Goal: Transaction & Acquisition: Purchase product/service

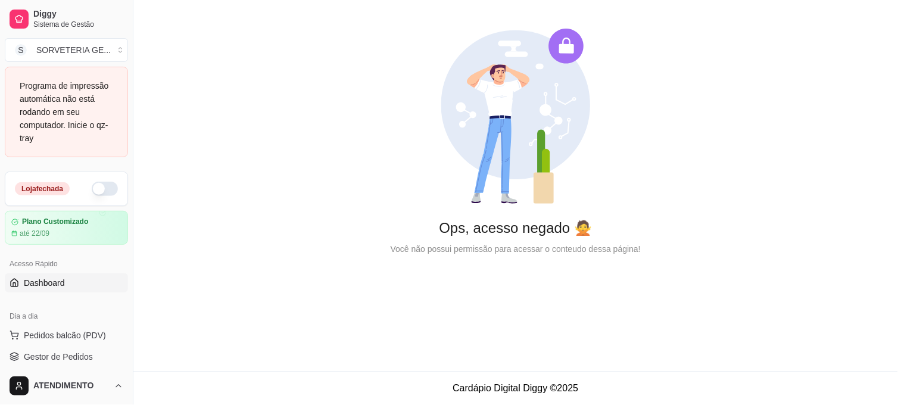
click at [102, 191] on button "button" at bounding box center [105, 189] width 26 height 14
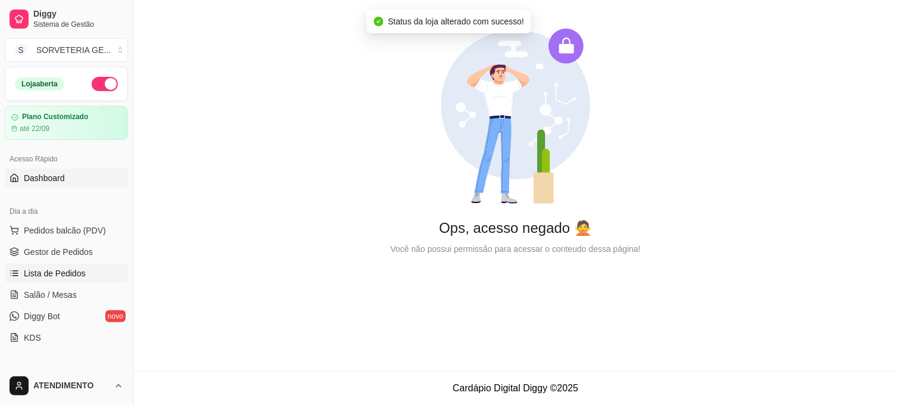
click at [56, 276] on span "Lista de Pedidos" at bounding box center [55, 273] width 62 height 12
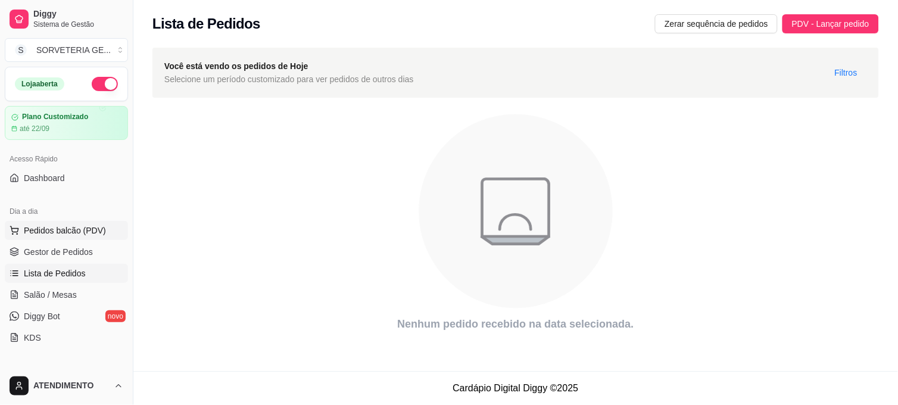
click at [60, 225] on span "Pedidos balcão (PDV)" at bounding box center [65, 231] width 82 height 12
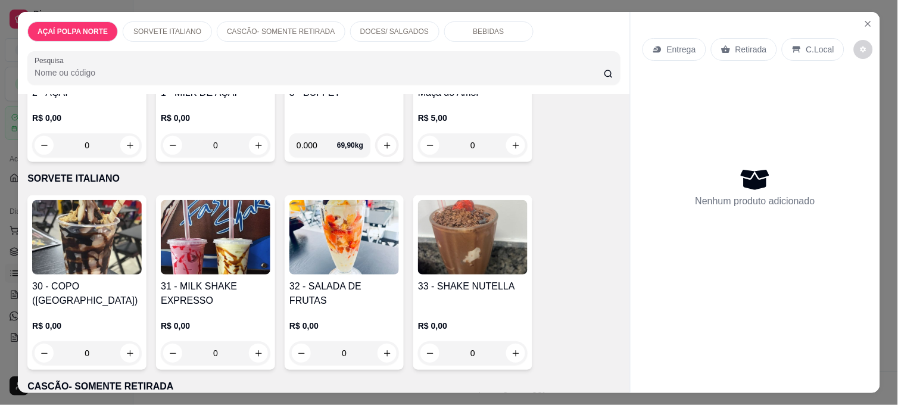
scroll to position [198, 0]
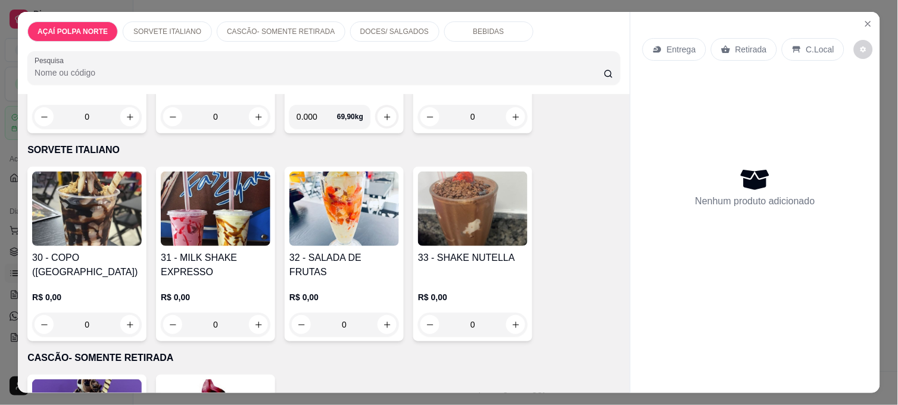
click at [328, 211] on img at bounding box center [344, 209] width 110 height 74
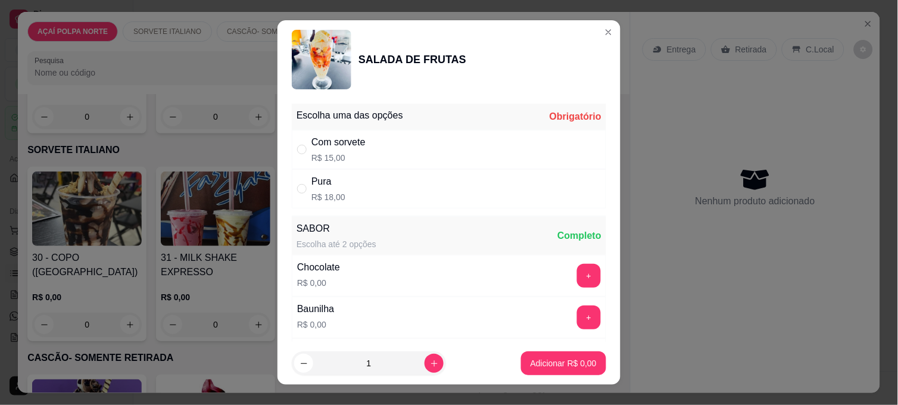
click at [436, 194] on div "Pura R$ 18,00" at bounding box center [449, 188] width 314 height 39
radio input "true"
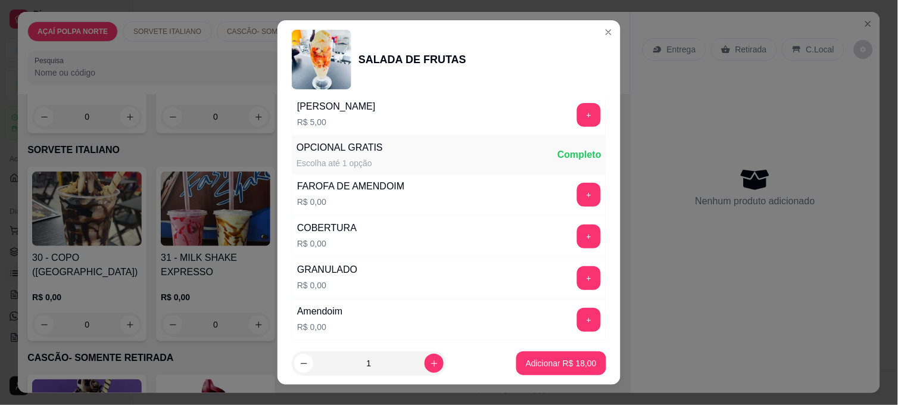
scroll to position [463, 0]
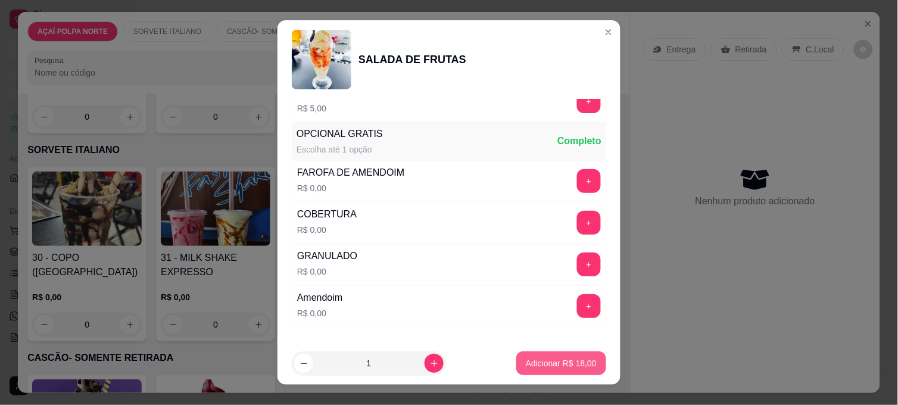
click at [563, 362] on p "Adicionar R$ 18,00" at bounding box center [561, 363] width 71 height 12
type input "1"
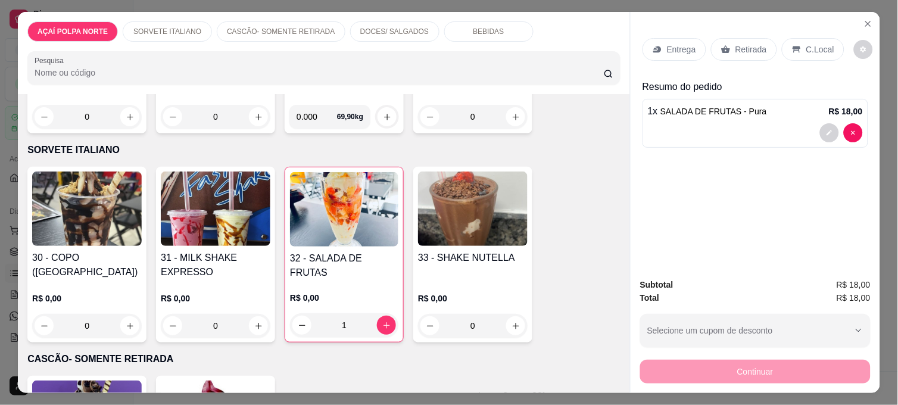
click at [671, 45] on p "Entrega" at bounding box center [681, 49] width 29 height 12
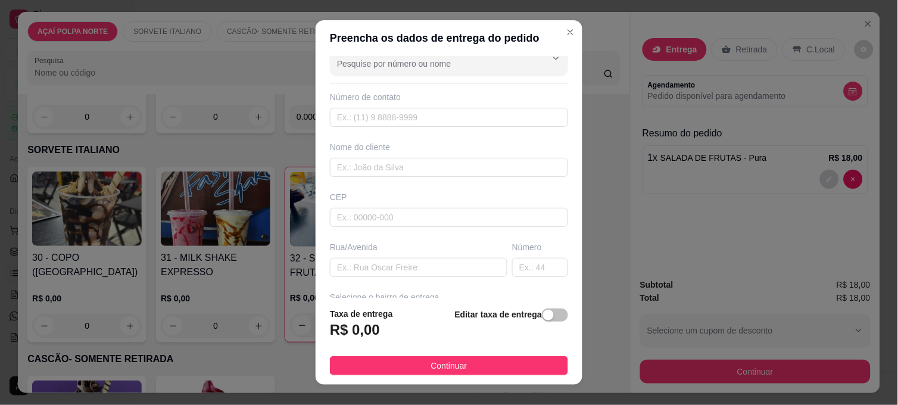
scroll to position [0, 0]
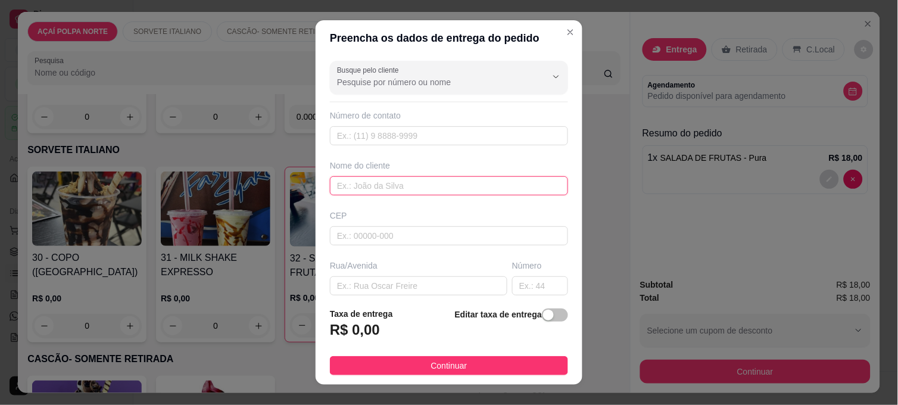
click at [383, 189] on input "text" at bounding box center [449, 185] width 238 height 19
type input "andrieli"
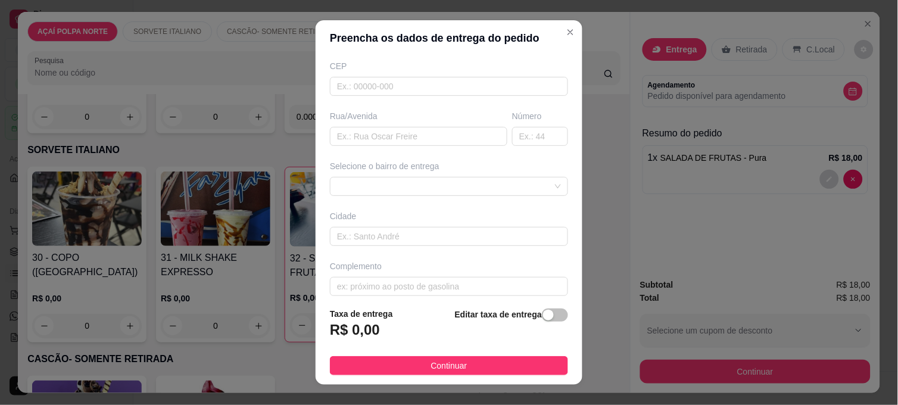
scroll to position [160, 0]
click at [535, 187] on div "Busque pelo cliente Número de contato Nome do cliente andrieli CEP Rua/[GEOGRAP…" at bounding box center [449, 177] width 267 height 242
click at [534, 180] on div at bounding box center [449, 176] width 238 height 19
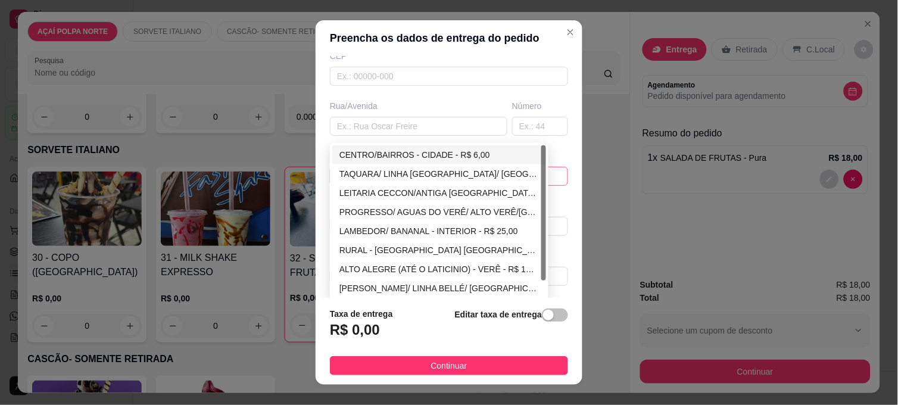
click at [457, 157] on div "CENTRO/BAIRROS - CIDADE - R$ 6,00" at bounding box center [438, 154] width 199 height 13
type input "CIDADE"
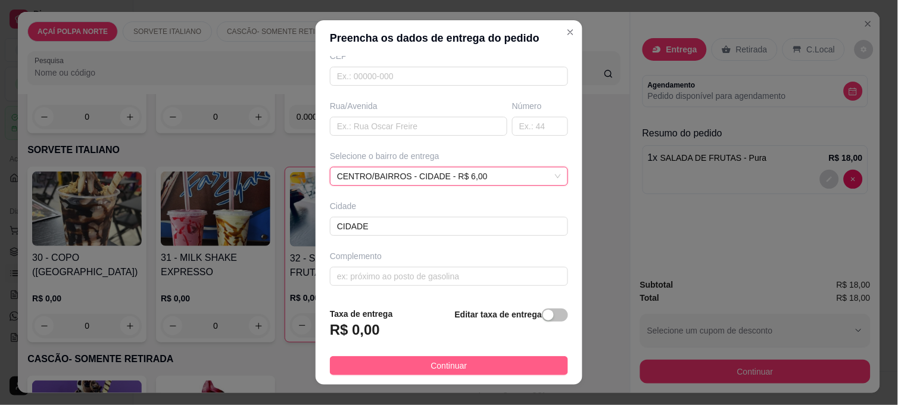
scroll to position [147, 0]
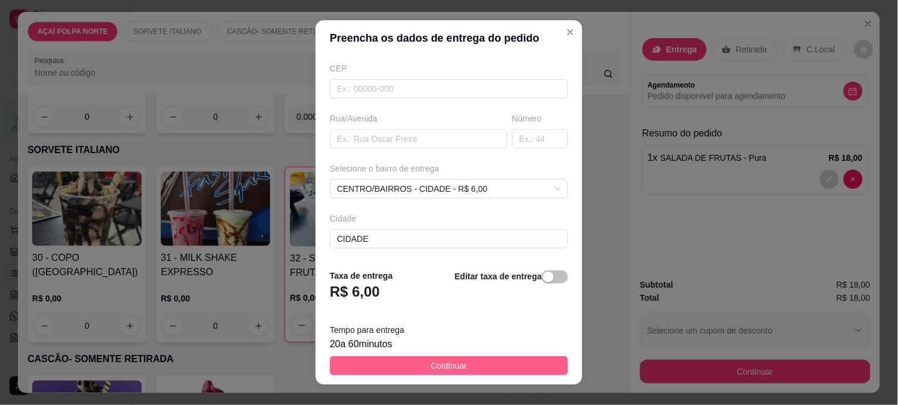
click at [523, 366] on button "Continuar" at bounding box center [449, 365] width 238 height 19
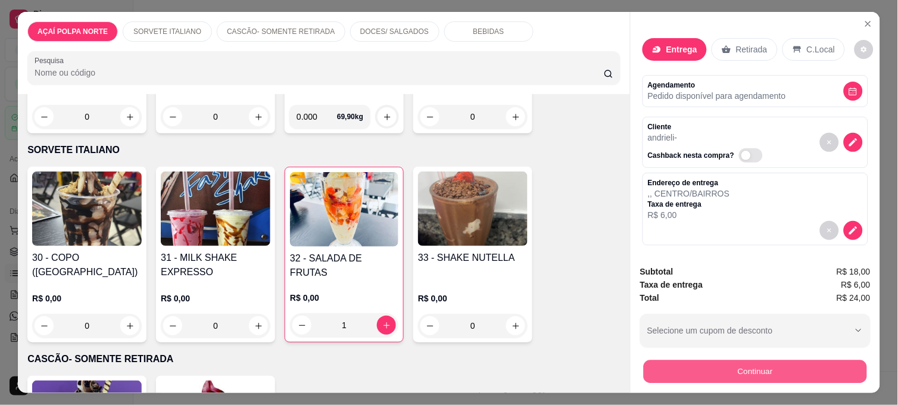
click at [764, 373] on button "Continuar" at bounding box center [755, 371] width 223 height 23
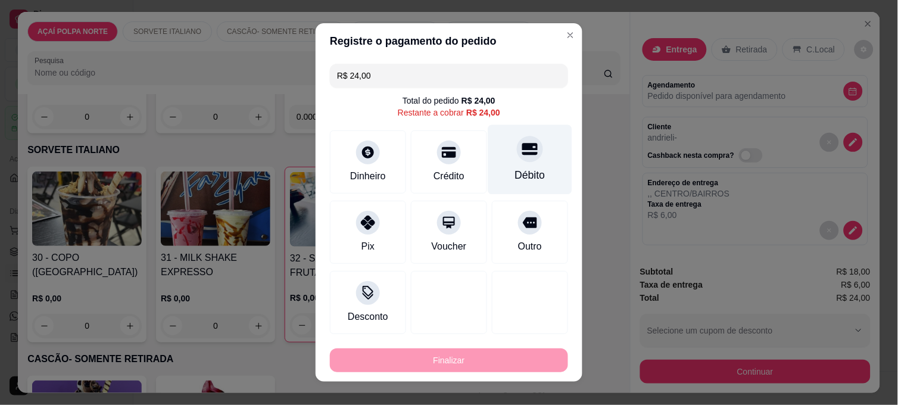
click at [515, 170] on div "Débito" at bounding box center [530, 174] width 30 height 15
type input "R$ 0,00"
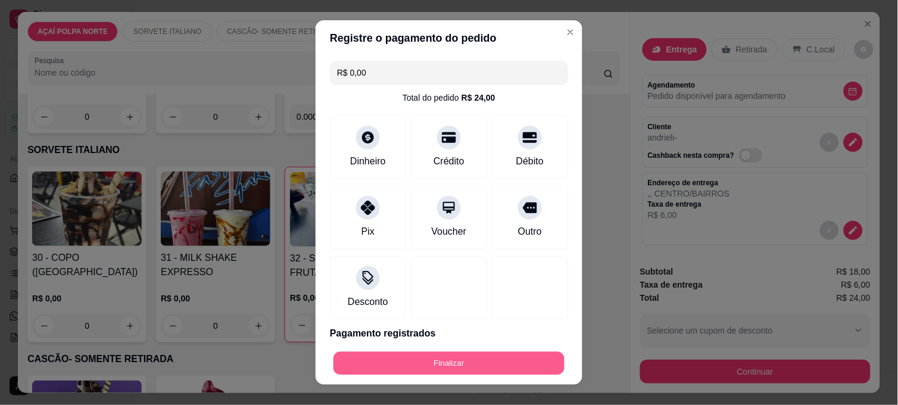
click at [514, 364] on button "Finalizar" at bounding box center [448, 363] width 231 height 23
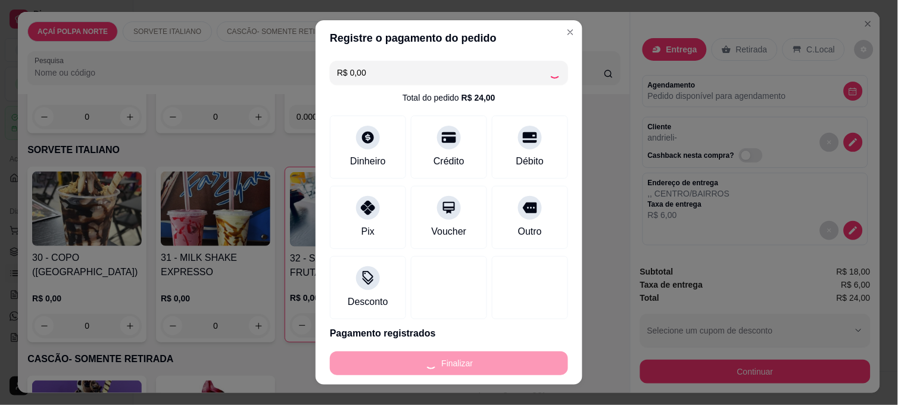
type input "0"
type input "-R$ 24,00"
